Goal: Navigation & Orientation: Understand site structure

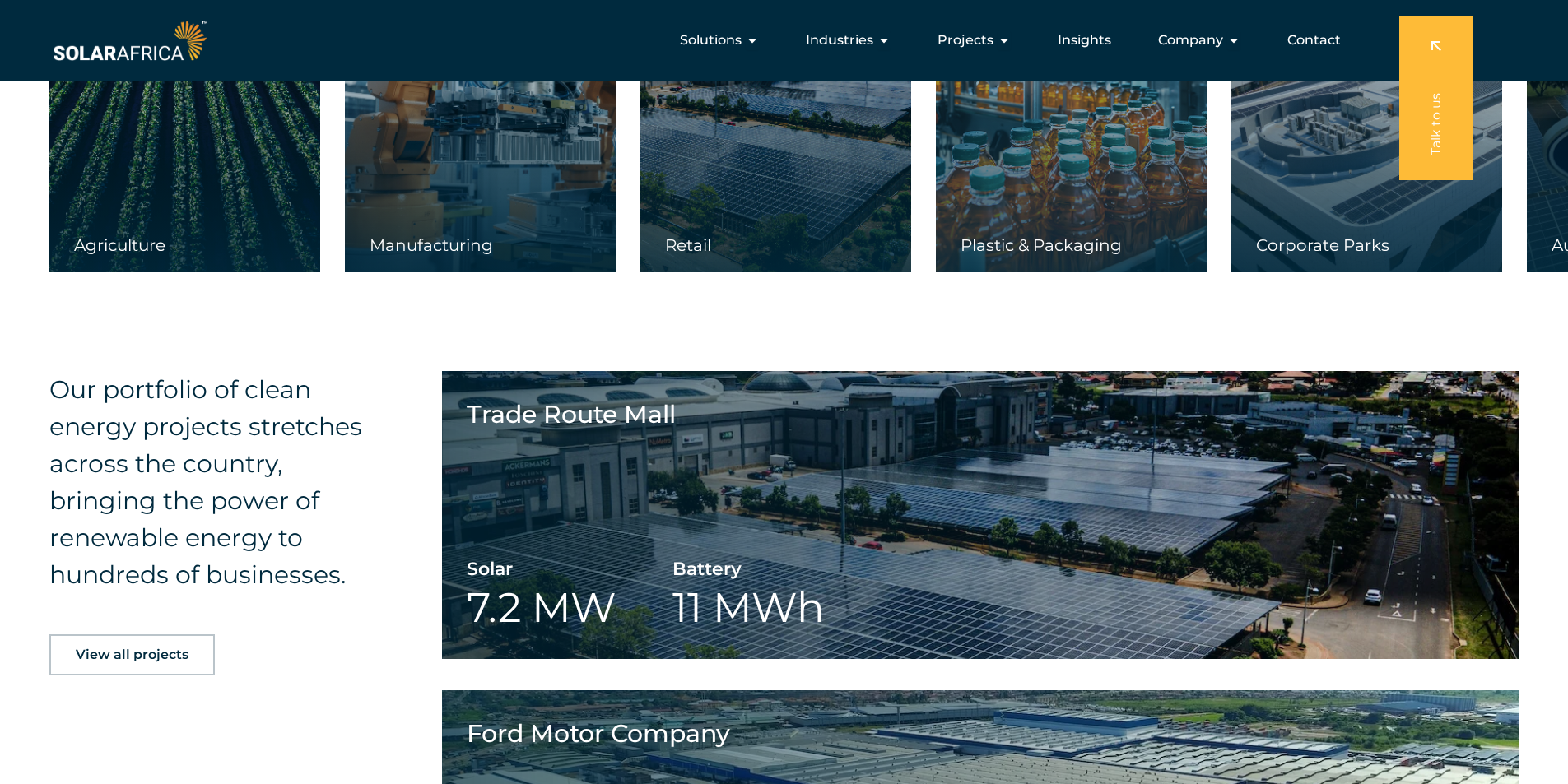
scroll to position [2527, 0]
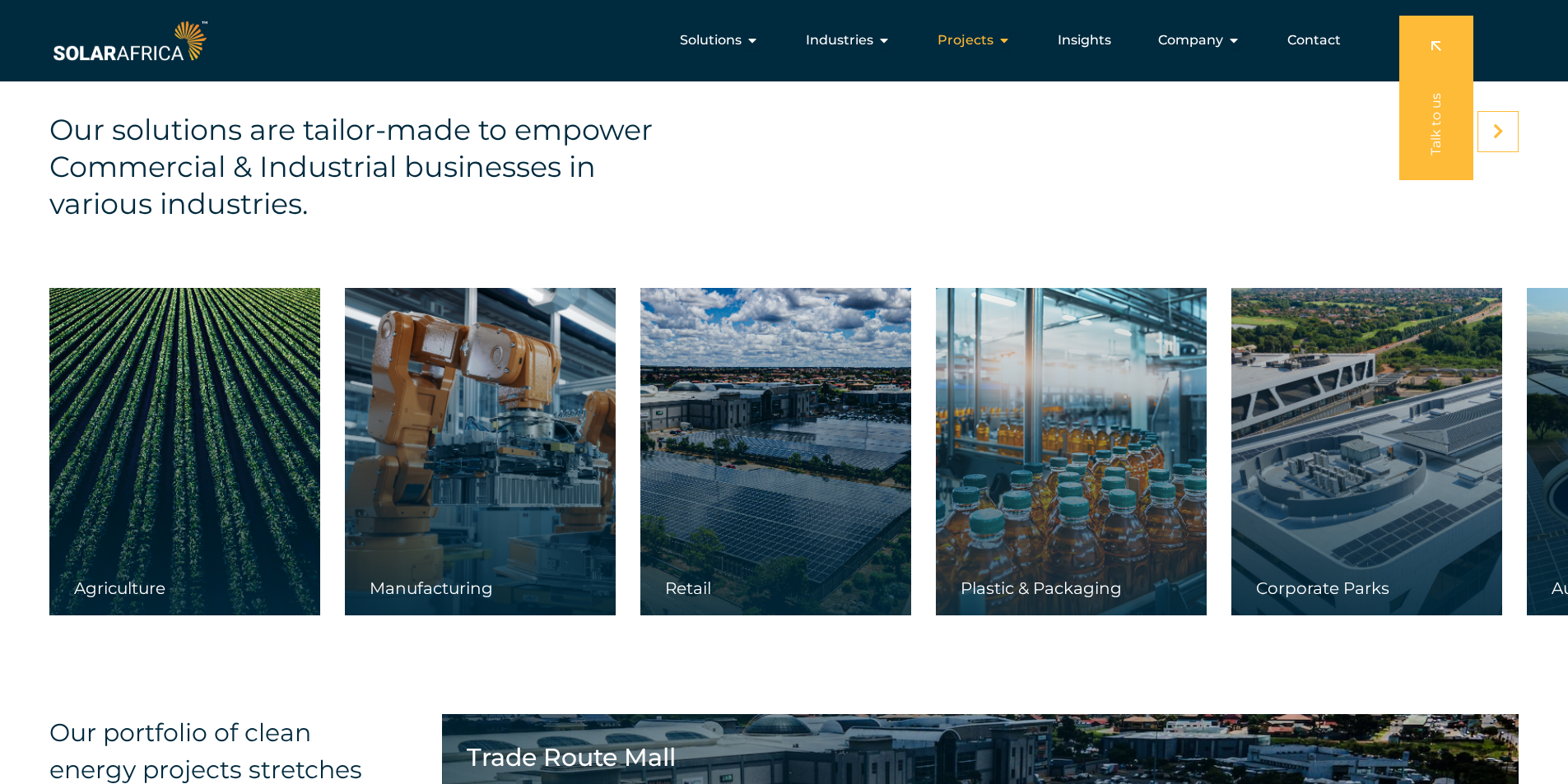
click at [1010, 42] on icon "Menu" at bounding box center [1003, 39] width 13 height 13
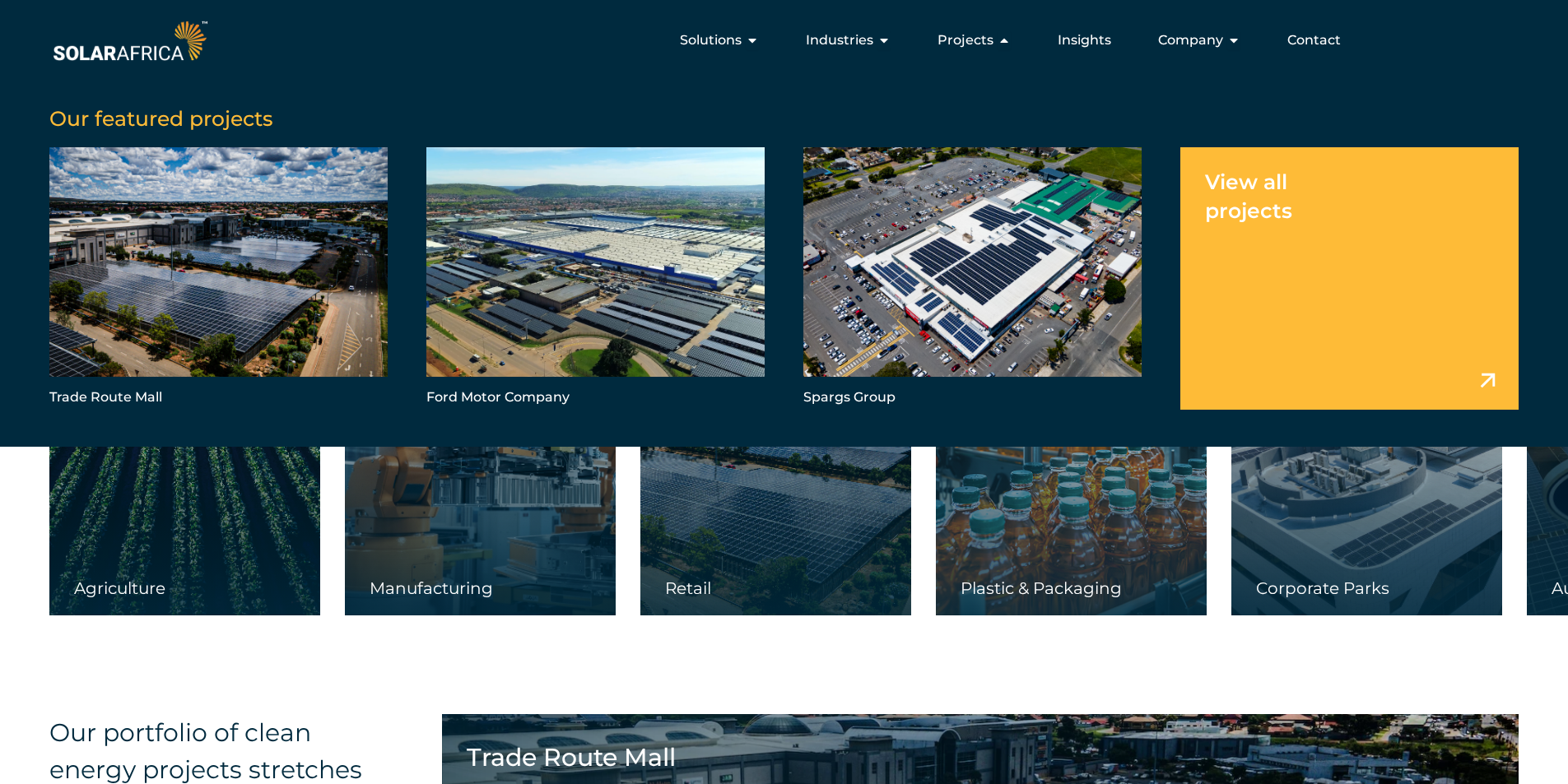
click at [1252, 175] on link "Menu" at bounding box center [1349, 277] width 339 height 262
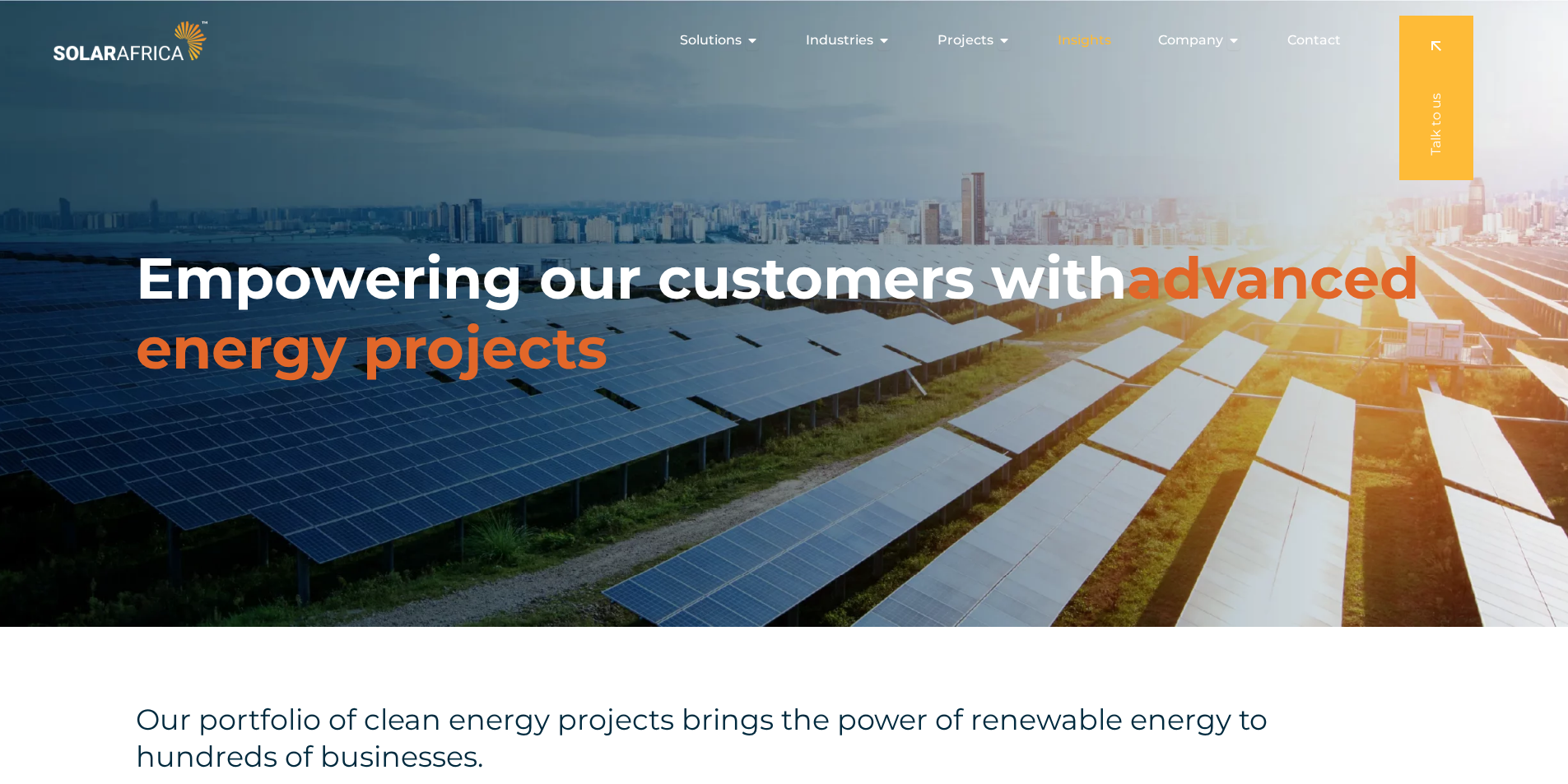
click at [1103, 43] on span "Insights" at bounding box center [1084, 40] width 53 height 20
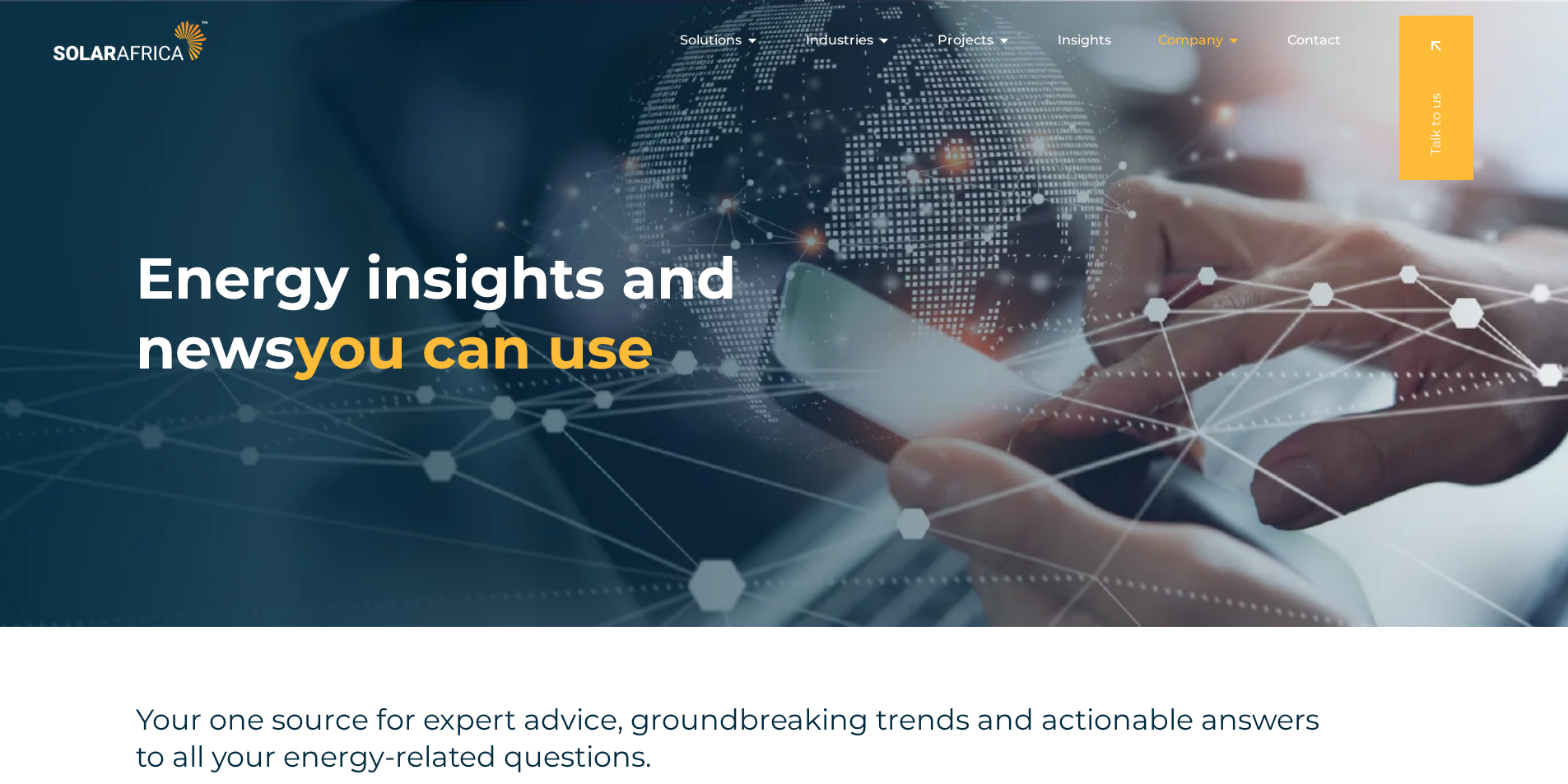
click at [1226, 42] on div "Company Close Company Open Company" at bounding box center [1199, 39] width 109 height 33
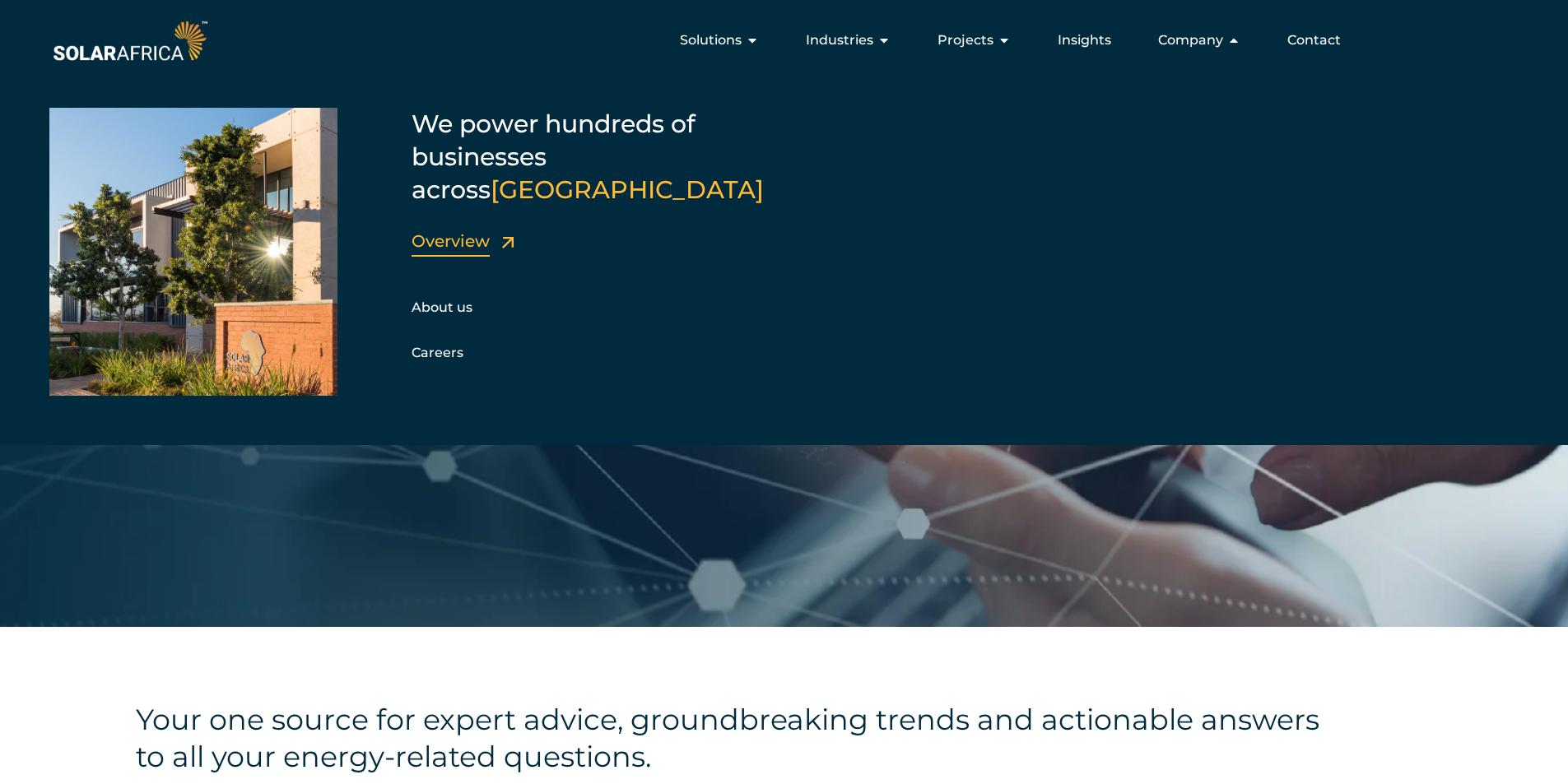
click at [461, 231] on link "Overview" at bounding box center [450, 241] width 78 height 20
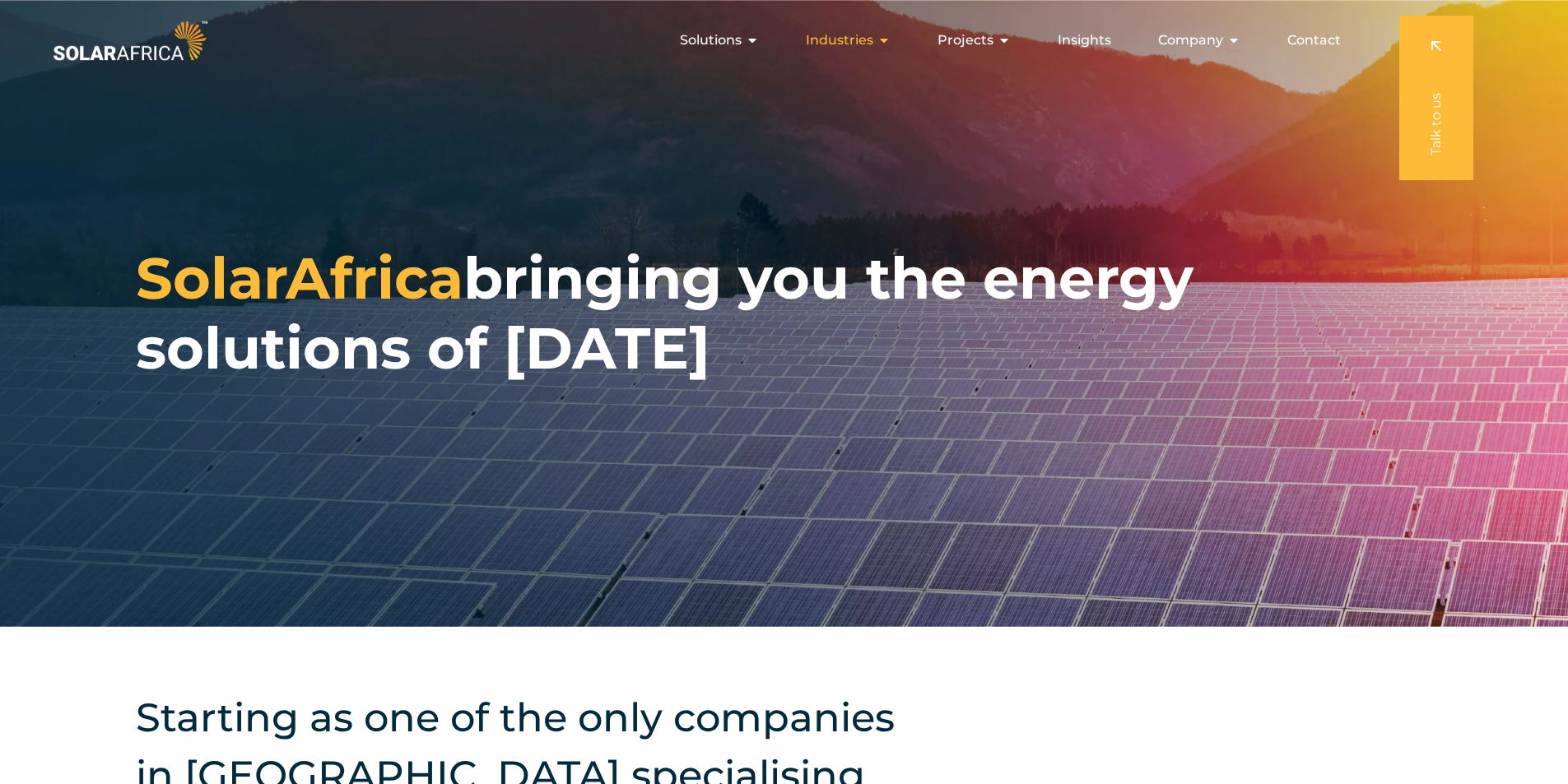
click at [864, 46] on span "Industries" at bounding box center [839, 40] width 67 height 20
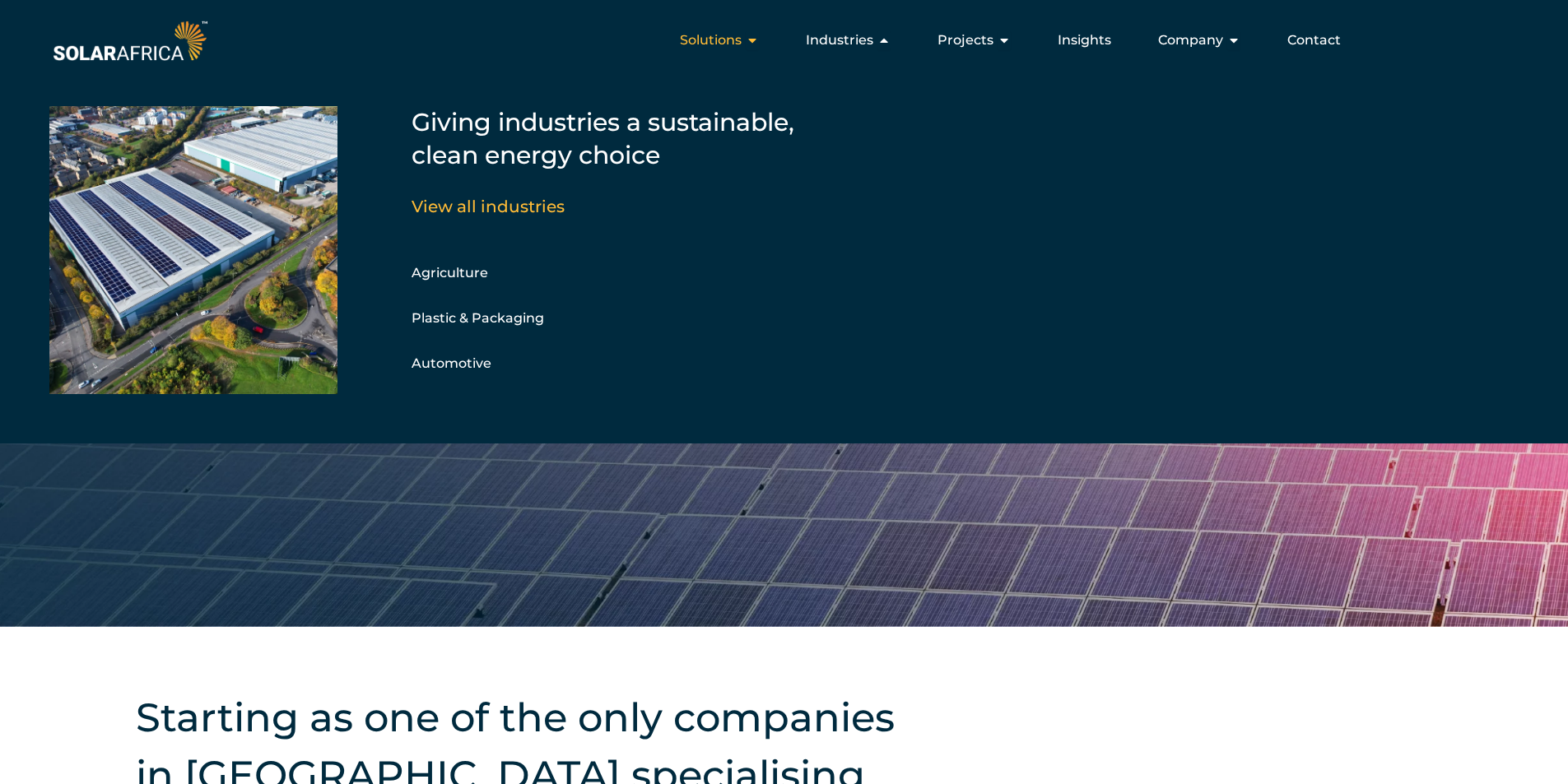
click at [767, 45] on div "Solutions Close Solutions Open Solutions" at bounding box center [719, 39] width 106 height 33
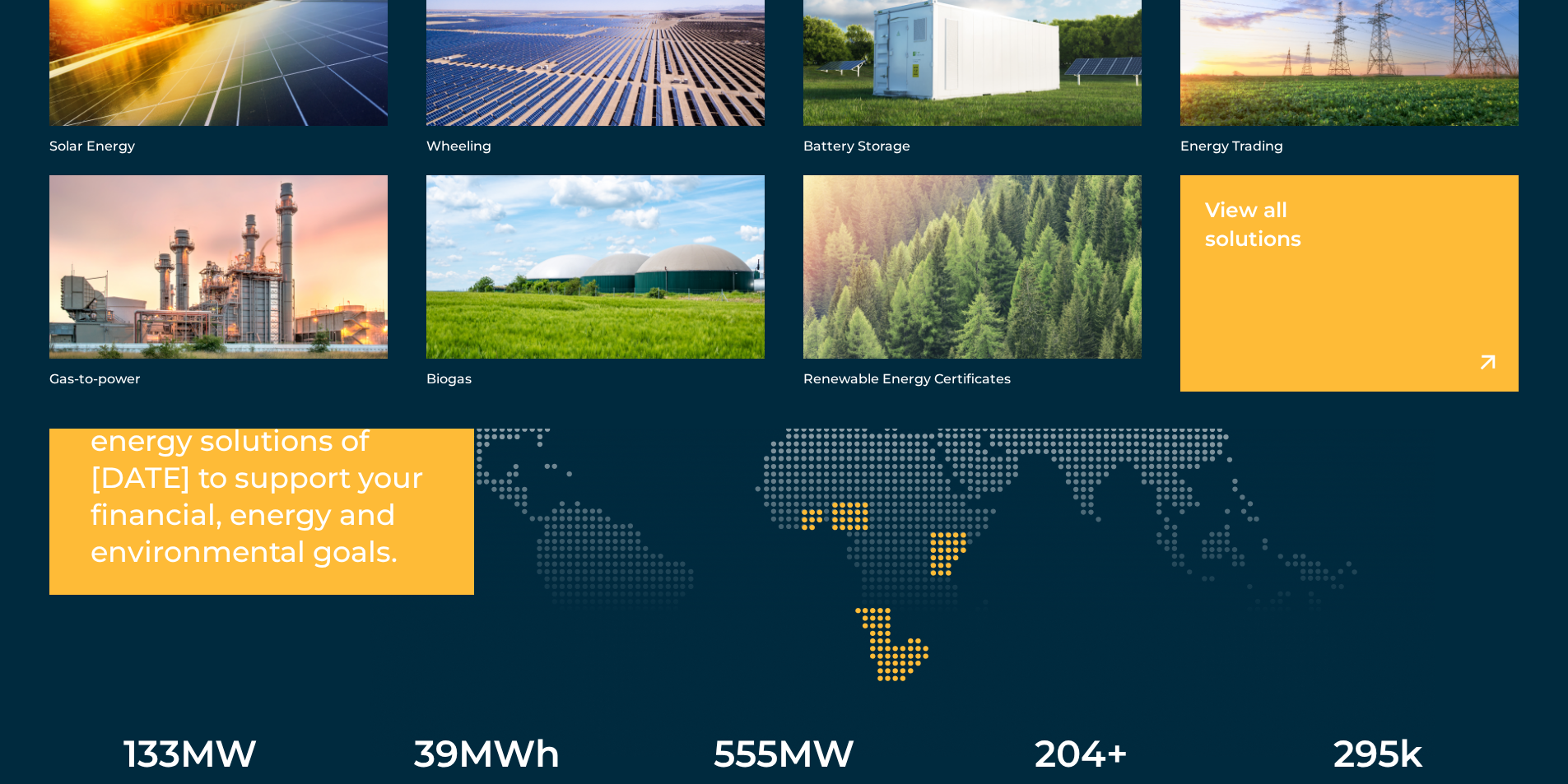
scroll to position [2962, 0]
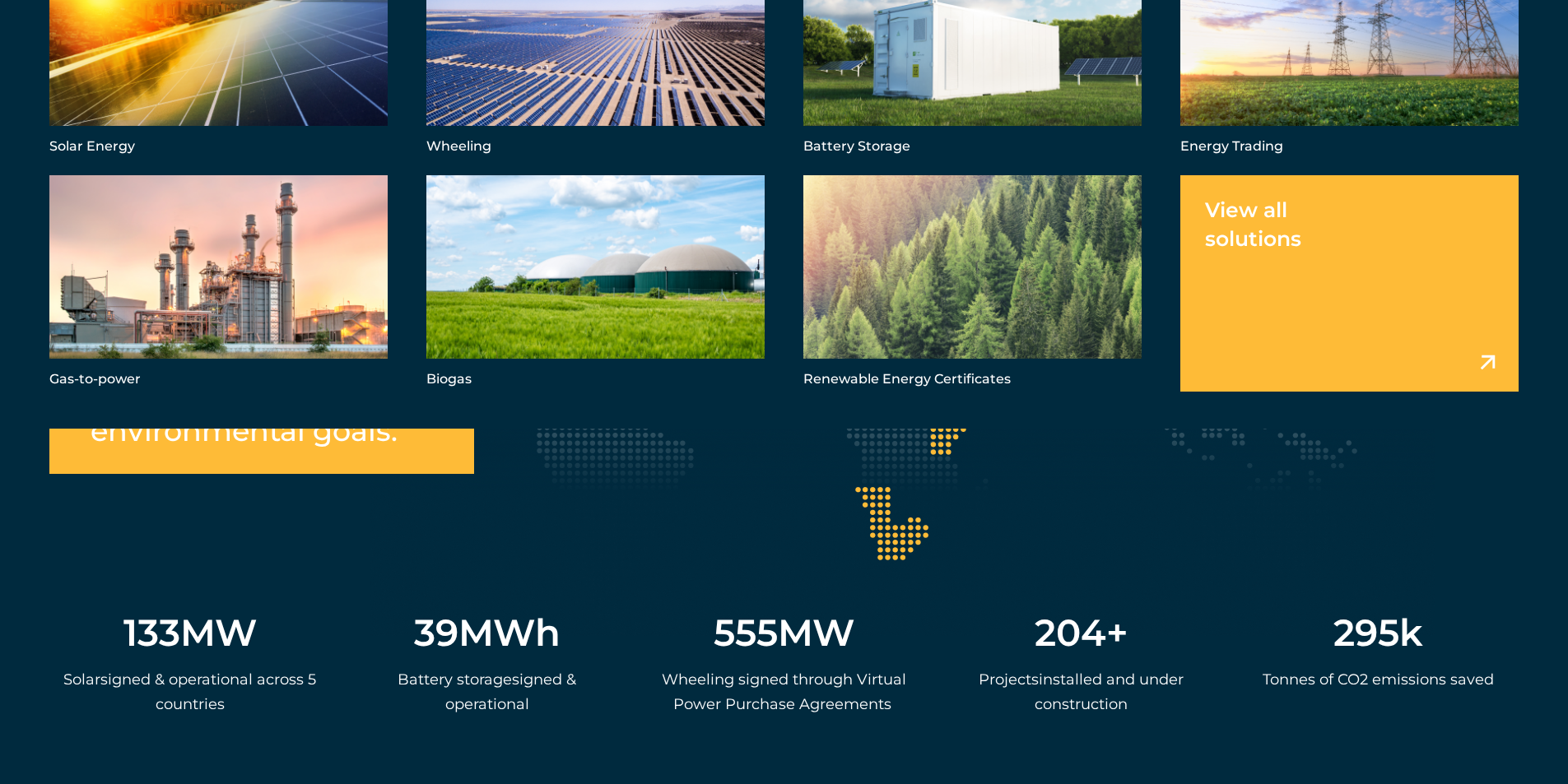
click at [895, 492] on div "133 MW S olar s igned & operational across 5 countries 39 MWh Ba ttery storage …" at bounding box center [784, 621] width 1469 height 261
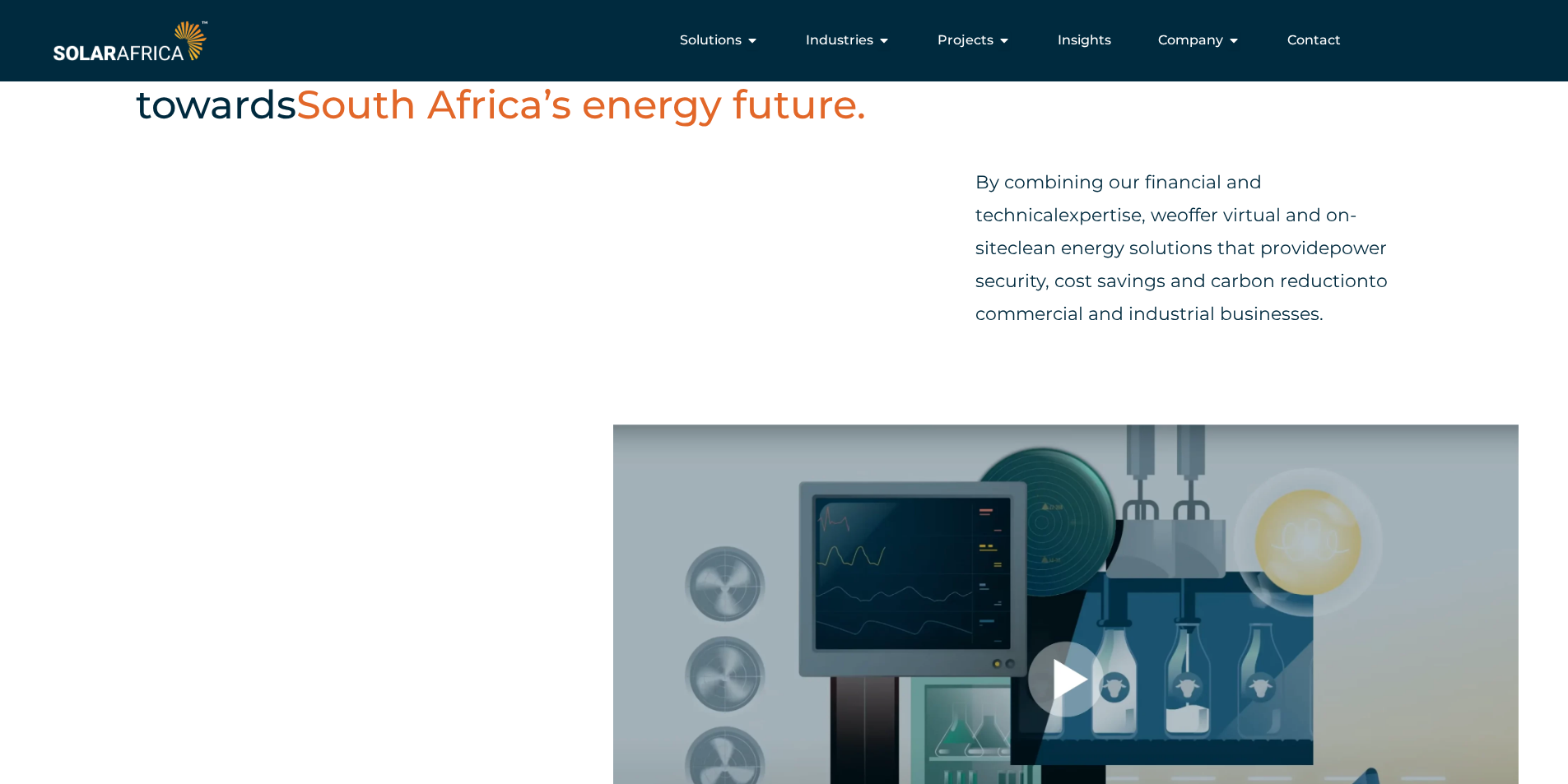
scroll to position [0, 0]
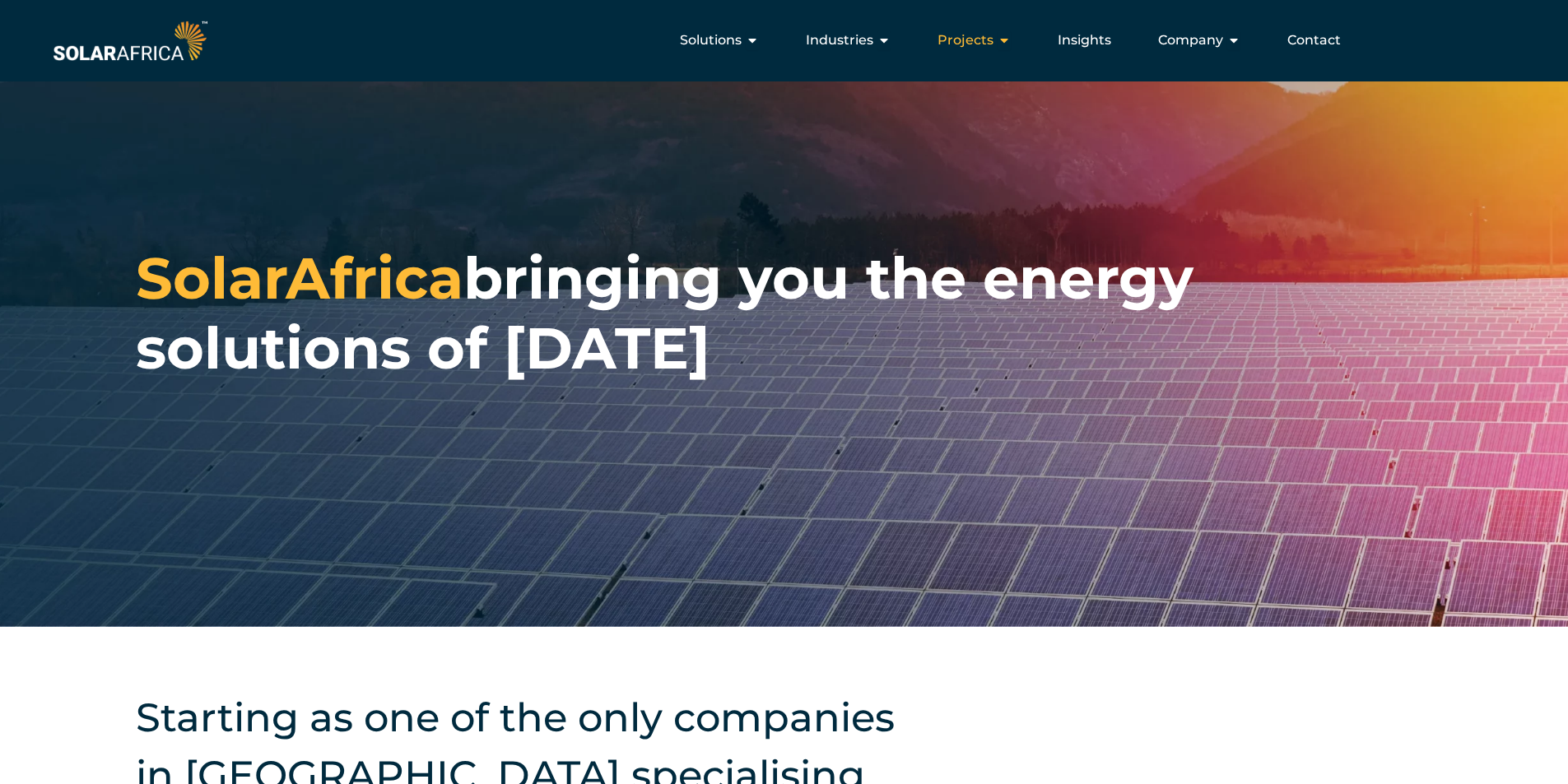
click at [993, 42] on span "Projects" at bounding box center [965, 40] width 56 height 20
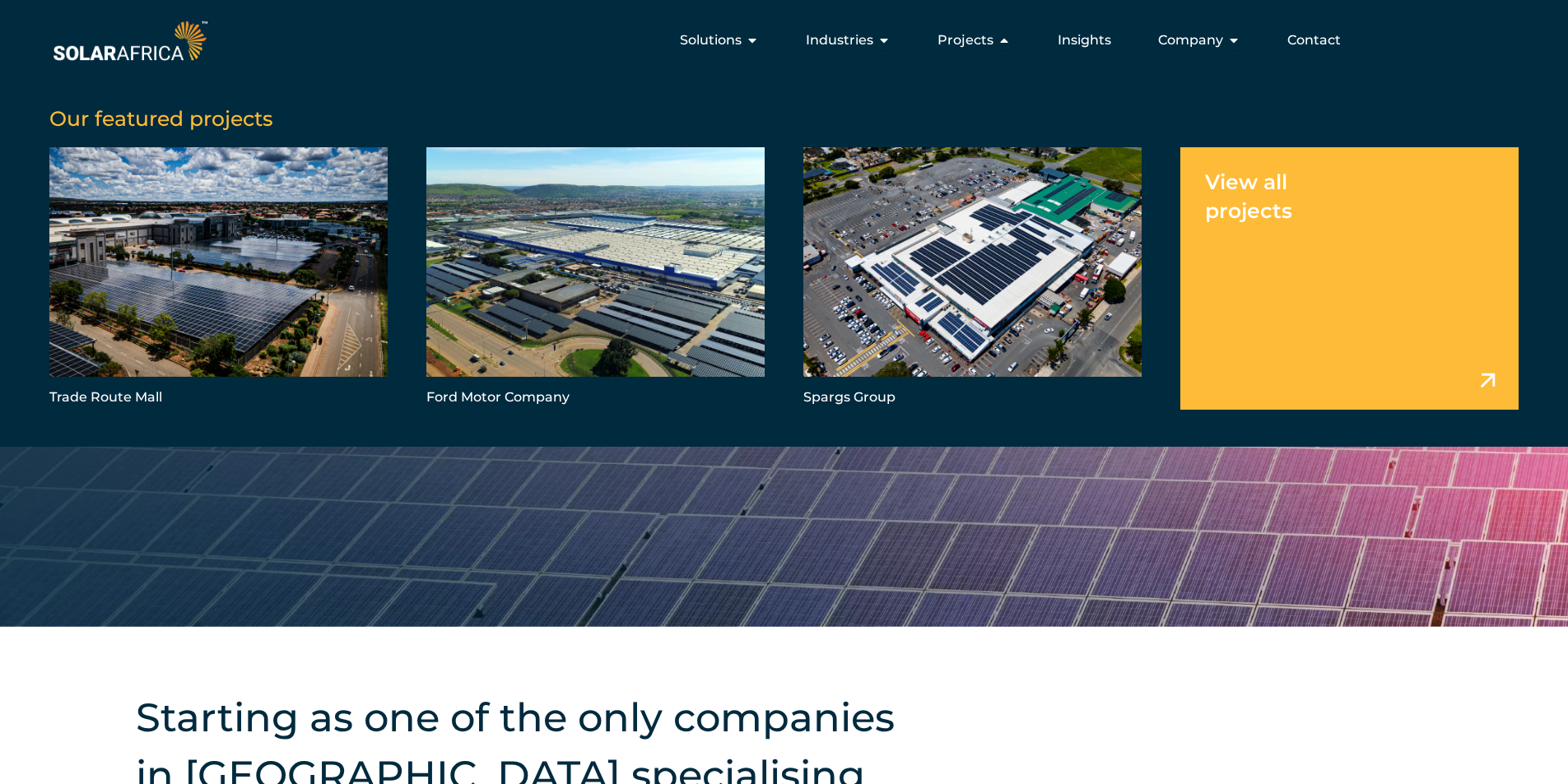
click at [1265, 207] on link "Menu" at bounding box center [1349, 277] width 339 height 262
